Goal: Task Accomplishment & Management: Use online tool/utility

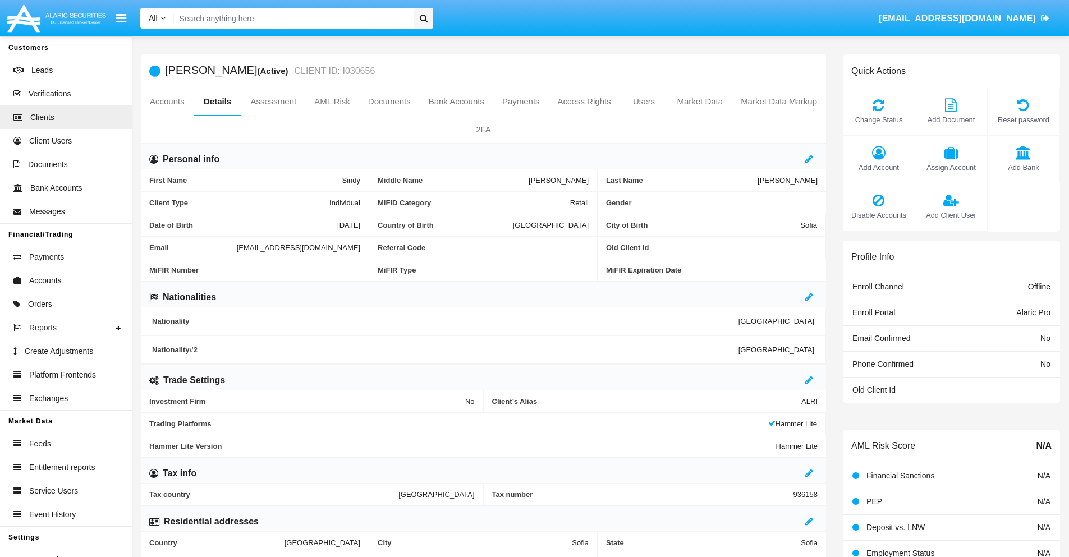
click at [700, 102] on link "Market Data" at bounding box center [700, 101] width 64 height 27
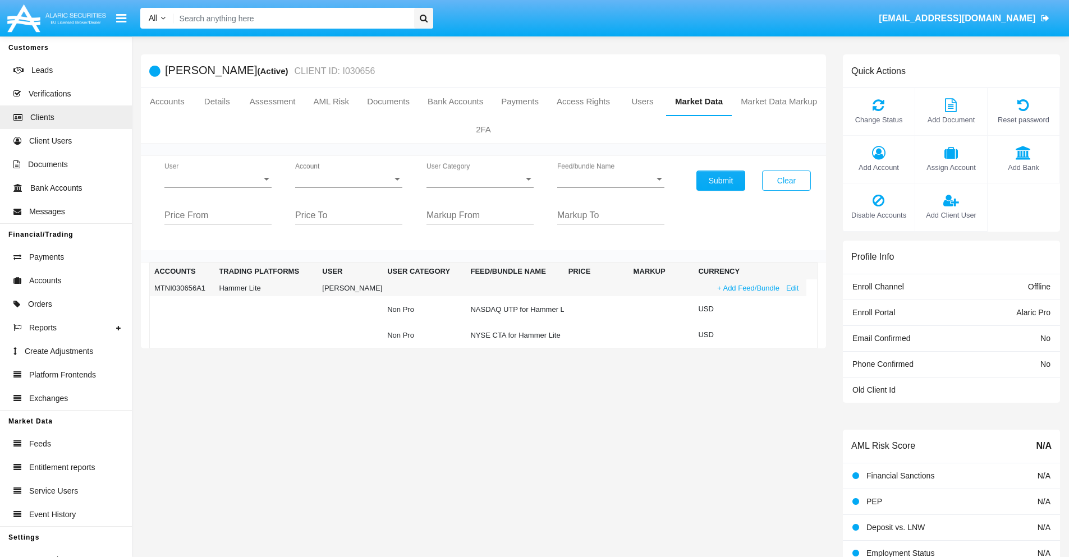
click at [747, 288] on link "+ Add Feed/Bundle" at bounding box center [748, 288] width 69 height 12
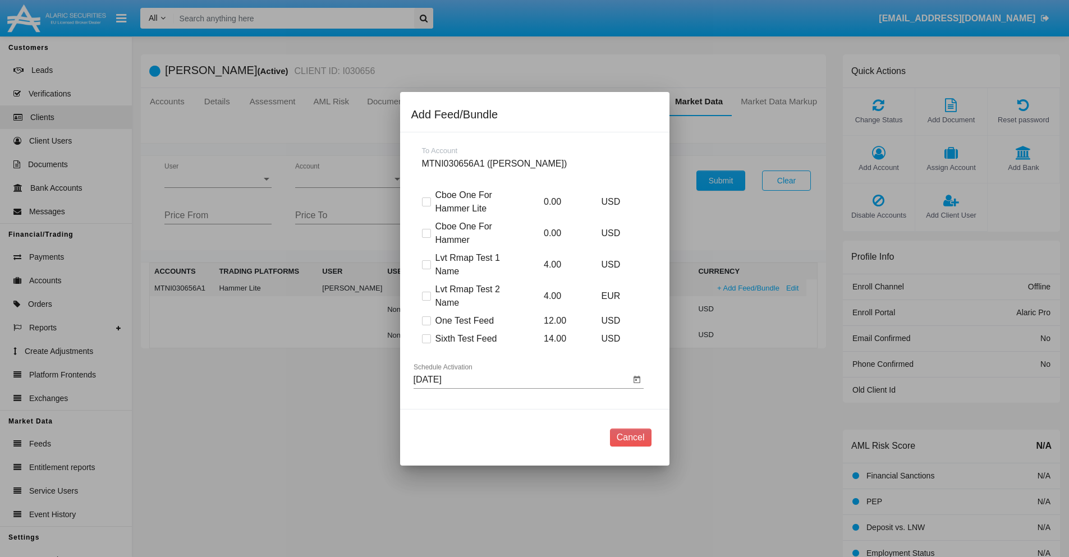
click at [426, 338] on span at bounding box center [426, 338] width 9 height 9
click at [426, 343] on input "Sixth Test Feed" at bounding box center [426, 343] width 1 height 1
checkbox input "true"
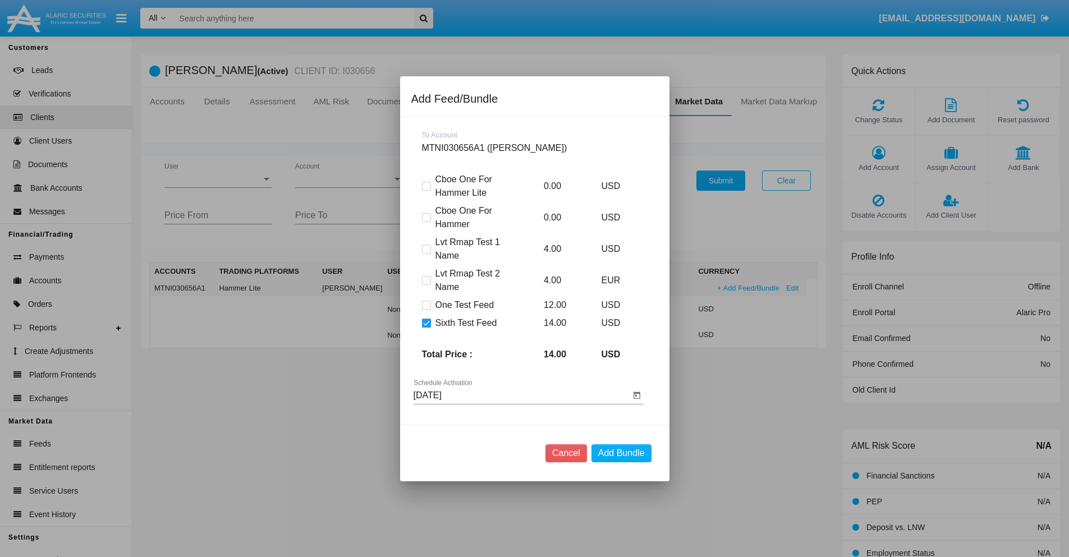
click at [521, 395] on input "08/29/25" at bounding box center [522, 396] width 217 height 10
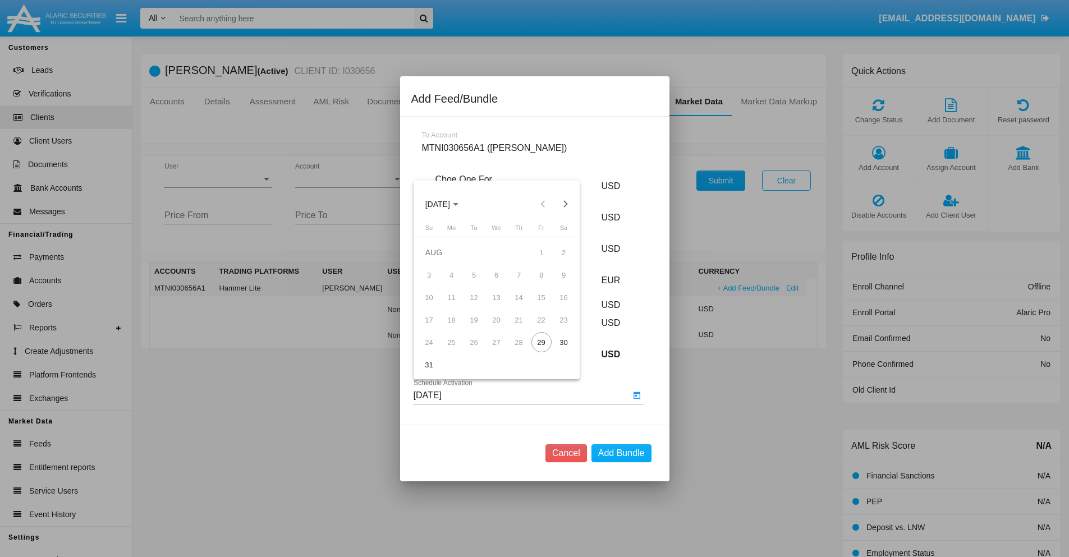
click at [447, 204] on span "AUG 2025" at bounding box center [437, 204] width 25 height 9
click at [555, 306] on div "2027" at bounding box center [555, 306] width 35 height 20
click at [476, 306] on div "OCT" at bounding box center [476, 306] width 35 height 20
click at [429, 365] on div "31" at bounding box center [429, 365] width 20 height 20
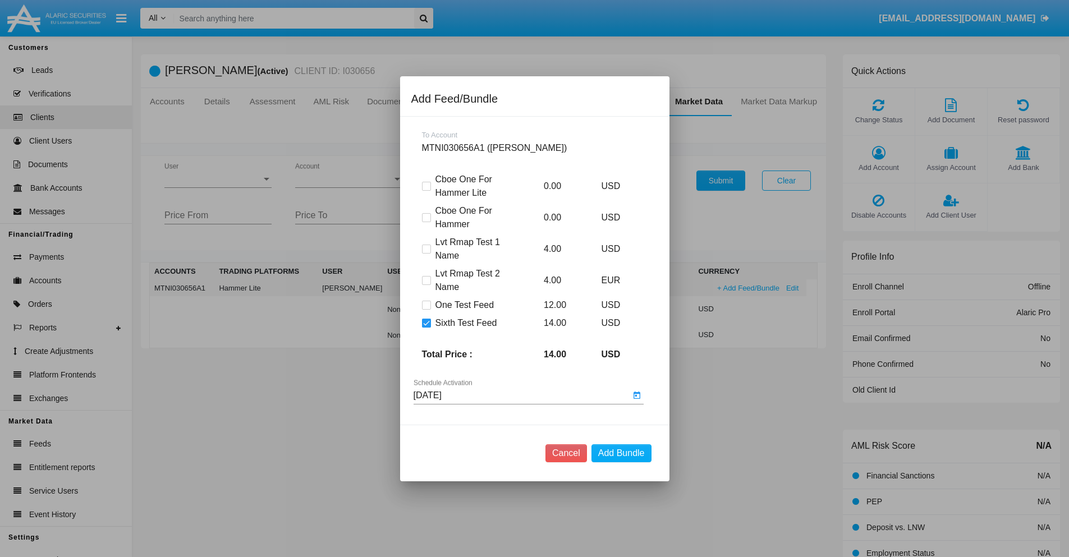
type input "10/31/27"
click at [621, 453] on button "Add Bundle" at bounding box center [621, 453] width 60 height 18
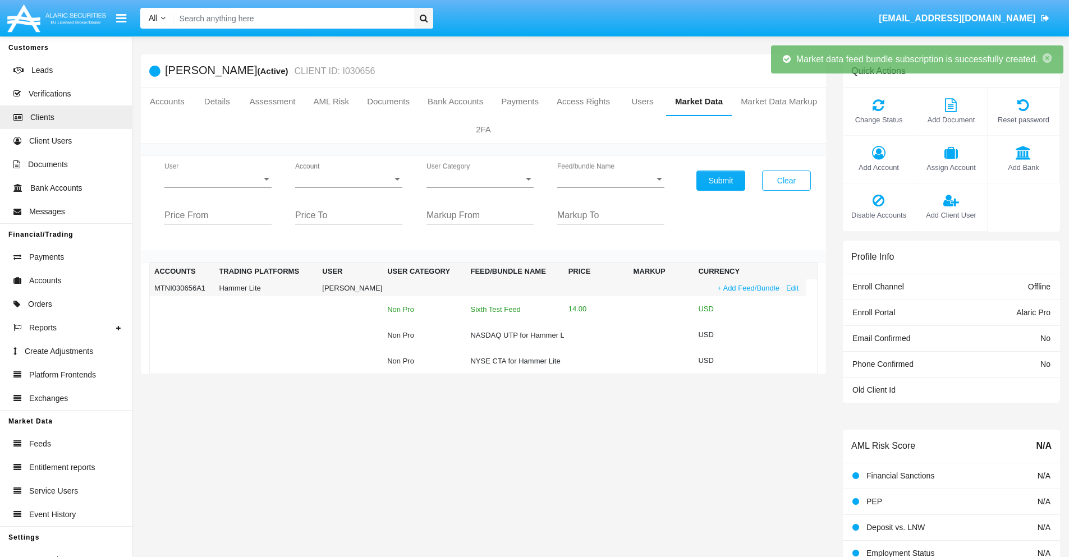
click at [509, 309] on div "Sixth Test Feed" at bounding box center [514, 309] width 89 height 7
